Goal: Information Seeking & Learning: Learn about a topic

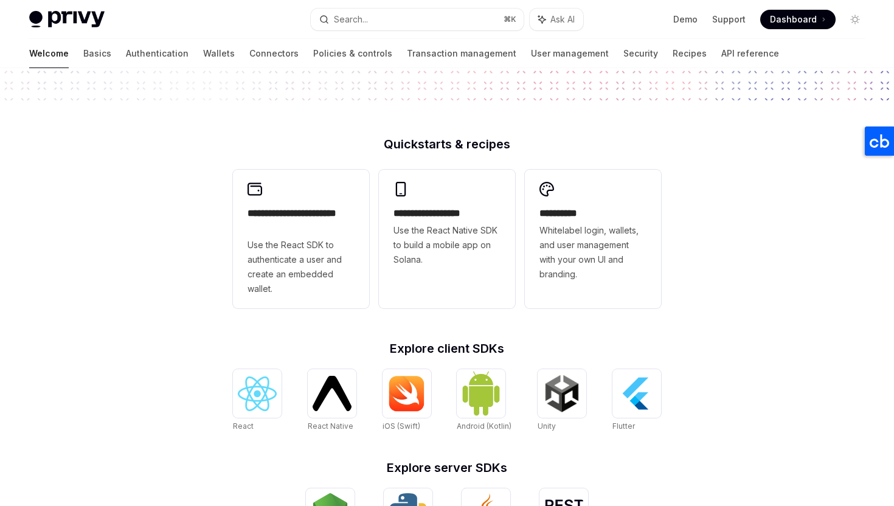
scroll to position [243, 0]
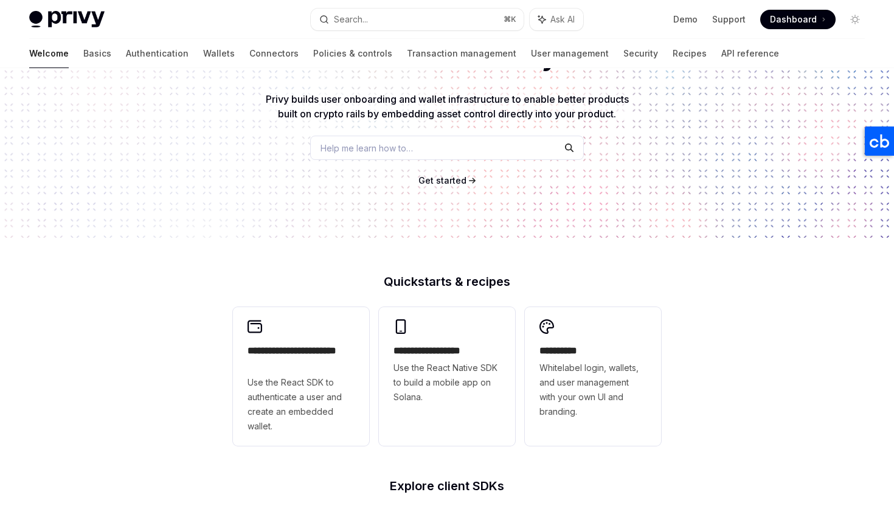
scroll to position [102, 0]
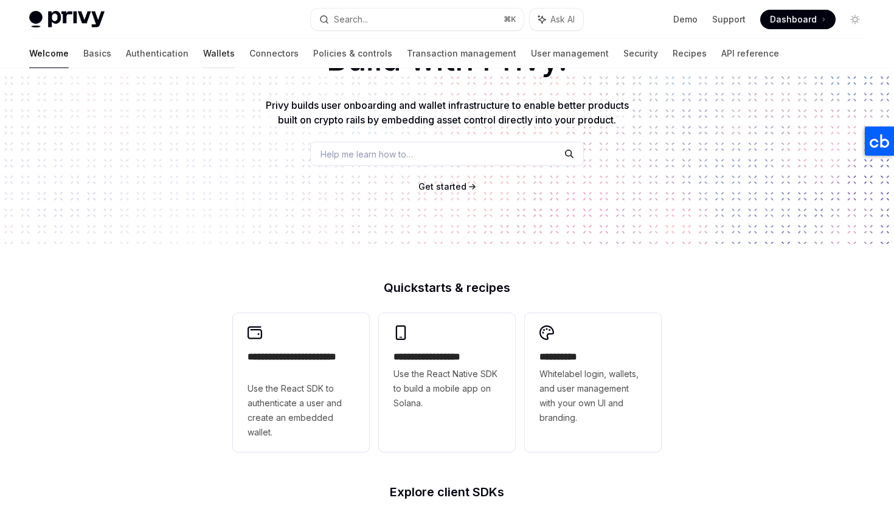
click at [203, 50] on link "Wallets" at bounding box center [219, 53] width 32 height 29
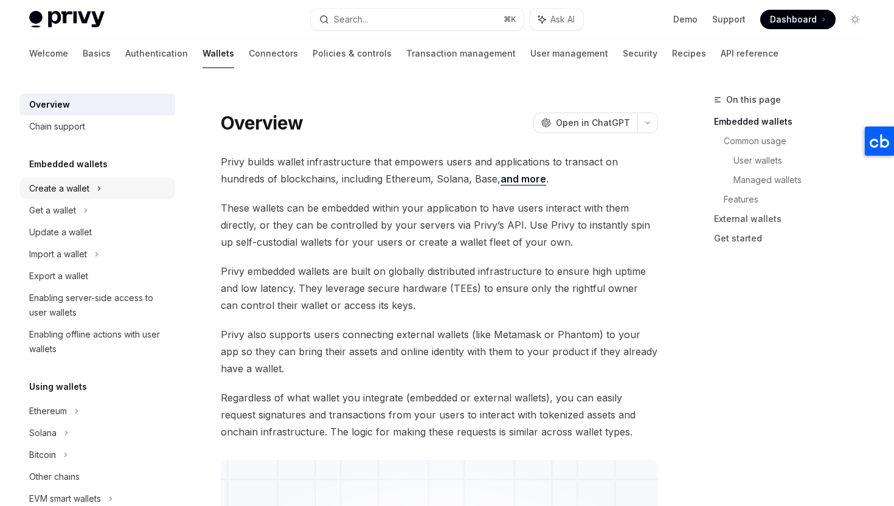
click at [66, 184] on div "Create a wallet" at bounding box center [59, 188] width 60 height 15
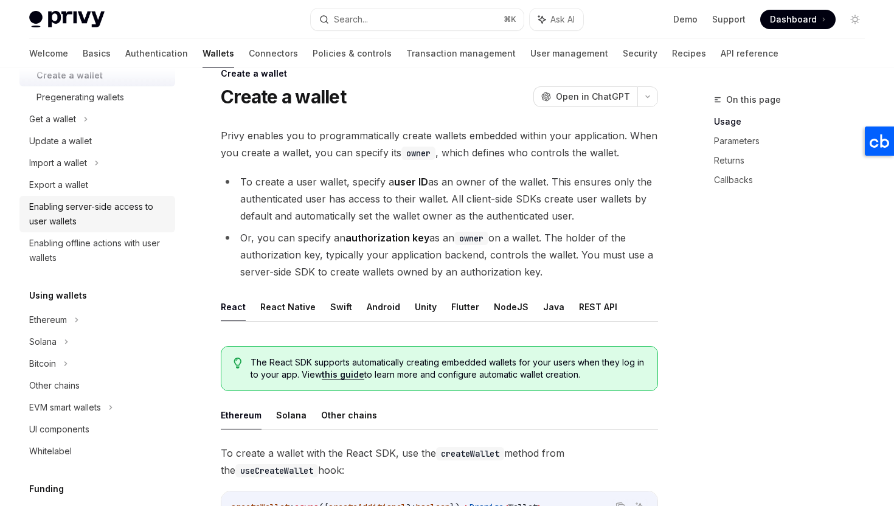
scroll to position [143, 0]
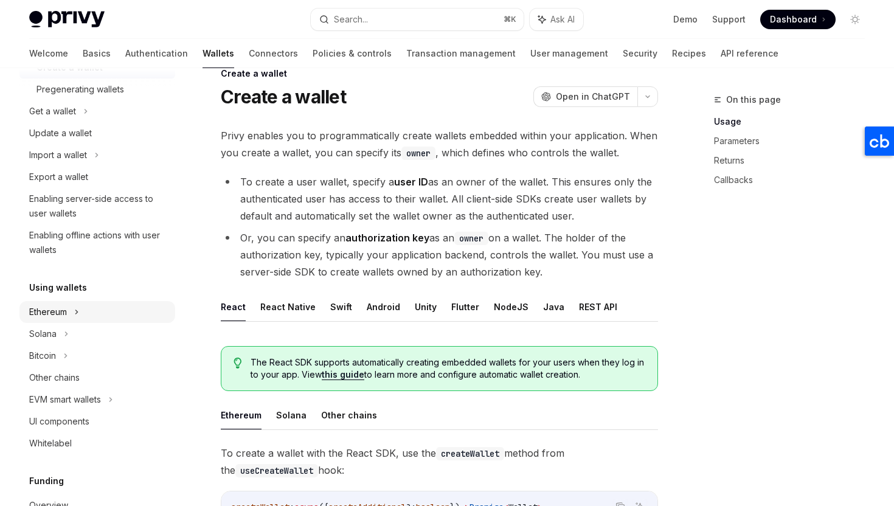
click at [59, 53] on div "Ethereum" at bounding box center [59, 45] width 60 height 15
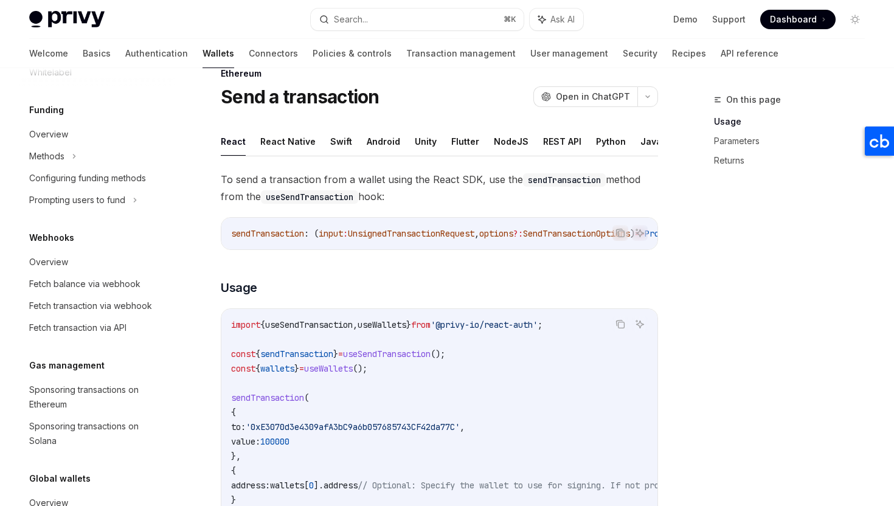
scroll to position [706, 0]
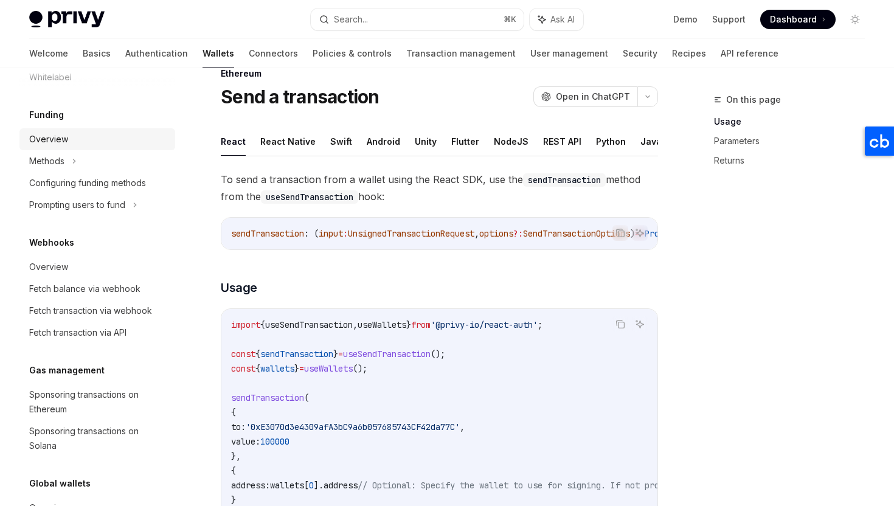
click at [74, 150] on link "Overview" at bounding box center [97, 139] width 156 height 22
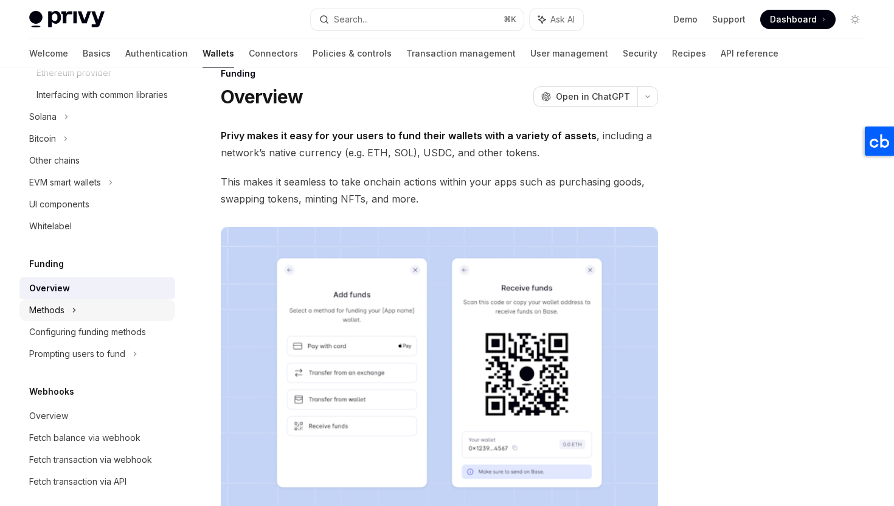
scroll to position [517, 0]
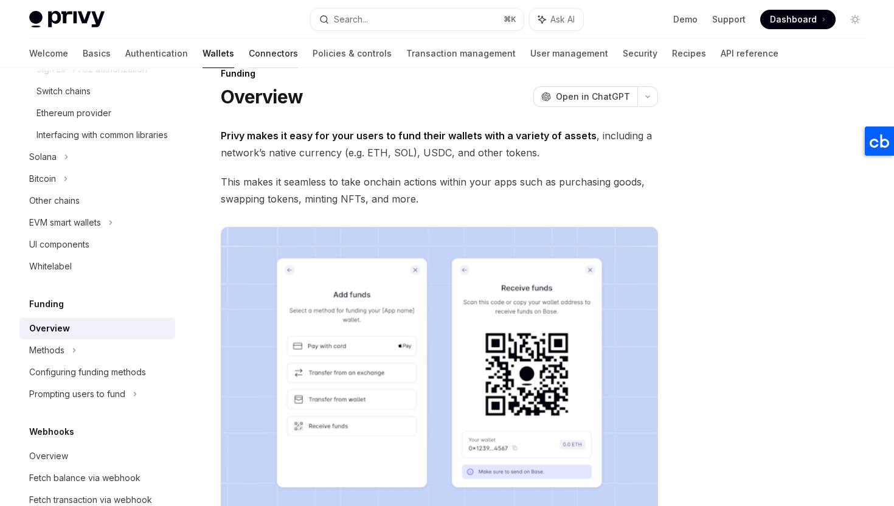
click at [249, 62] on link "Connectors" at bounding box center [273, 53] width 49 height 29
type textarea "*"
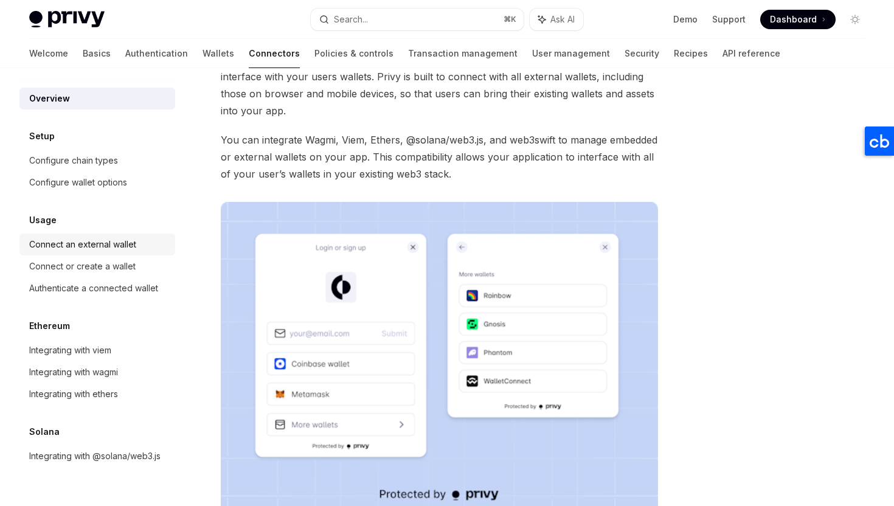
scroll to position [104, 0]
